Goal: Check status: Check status

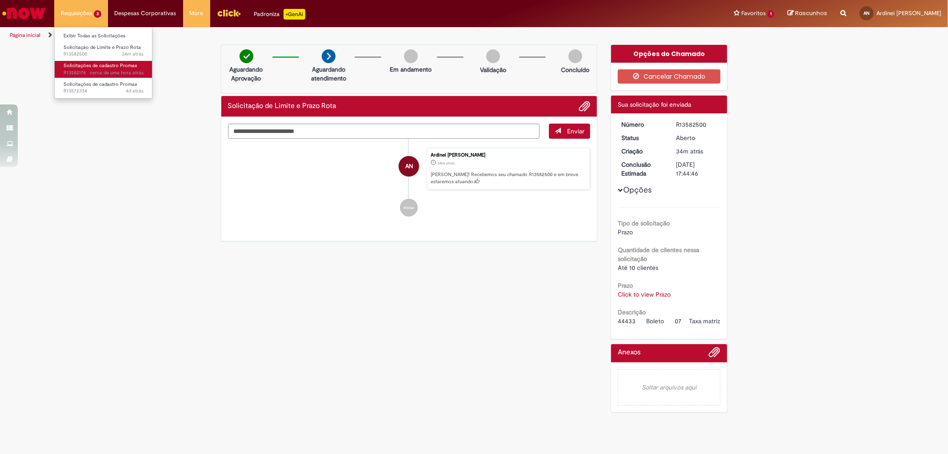
click at [107, 68] on span "Solicitações de cadastro Promax" at bounding box center [101, 65] width 74 height 7
click at [81, 54] on span "34m atrás 34 minutos atrás R13582500" at bounding box center [104, 54] width 80 height 7
click at [80, 68] on span "Solicitações de cadastro Promax" at bounding box center [101, 65] width 74 height 7
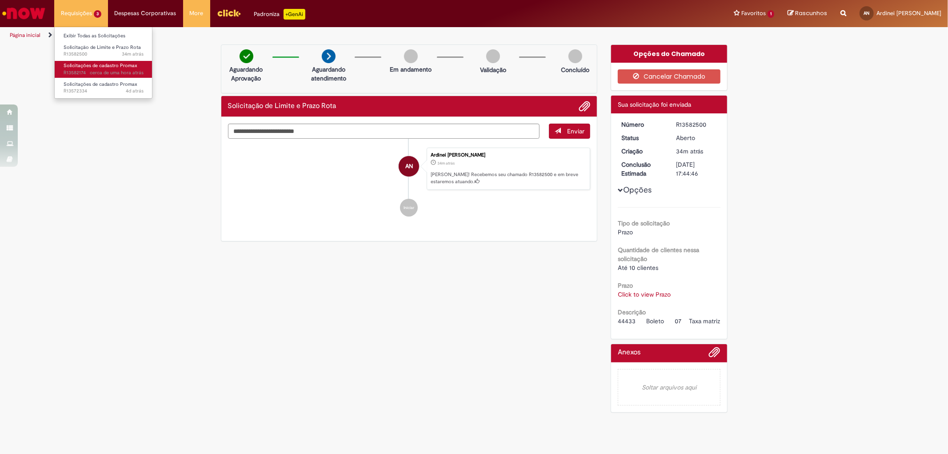
click at [80, 68] on span "Solicitações de cadastro Promax" at bounding box center [101, 65] width 74 height 7
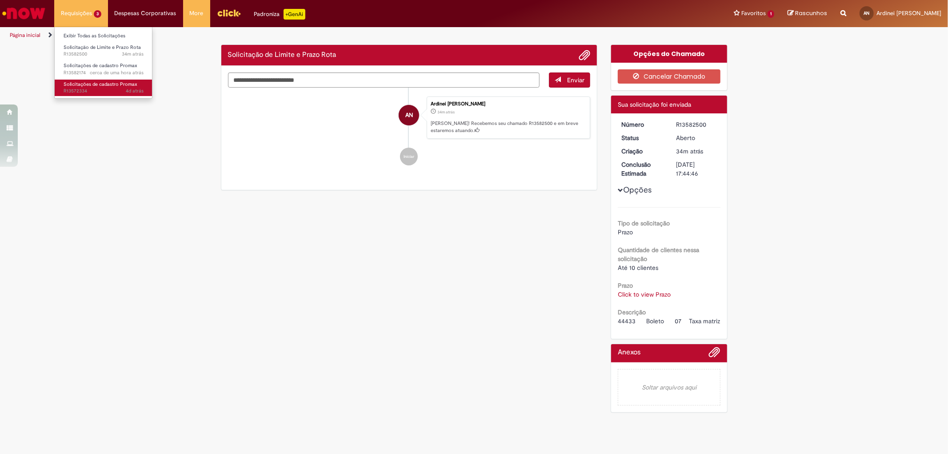
click at [92, 87] on link "Solicitações de cadastro Promax 4d atrás 4 dias atrás R13572334" at bounding box center [104, 88] width 98 height 16
